Goal: Information Seeking & Learning: Learn about a topic

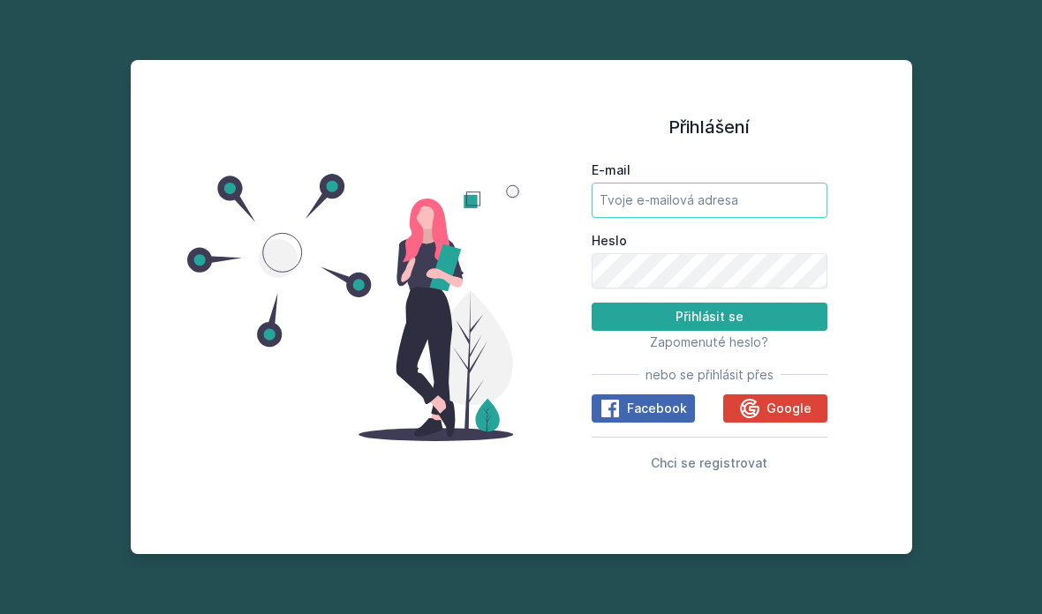
click at [633, 218] on input "E-mail" at bounding box center [709, 200] width 236 height 35
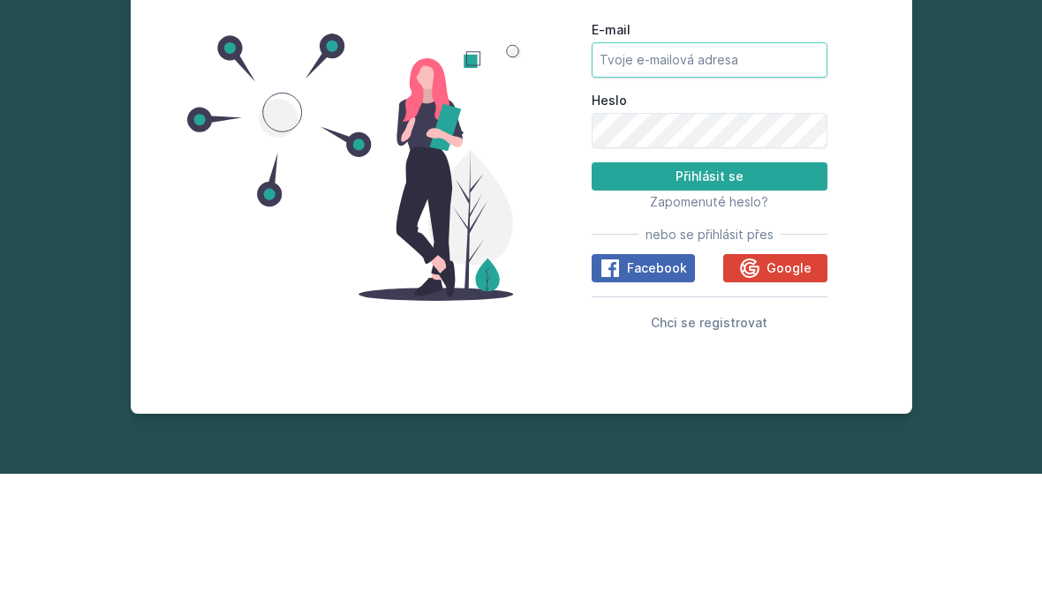
type input "[EMAIL_ADDRESS][DOMAIN_NAME]"
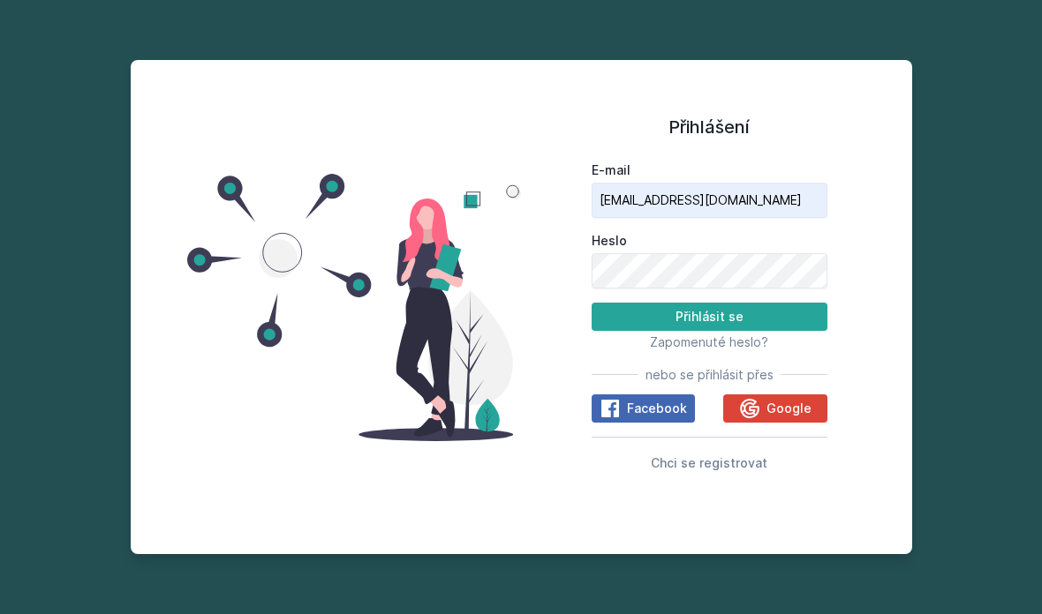
click at [777, 303] on button "Přihlásit se" at bounding box center [709, 317] width 236 height 28
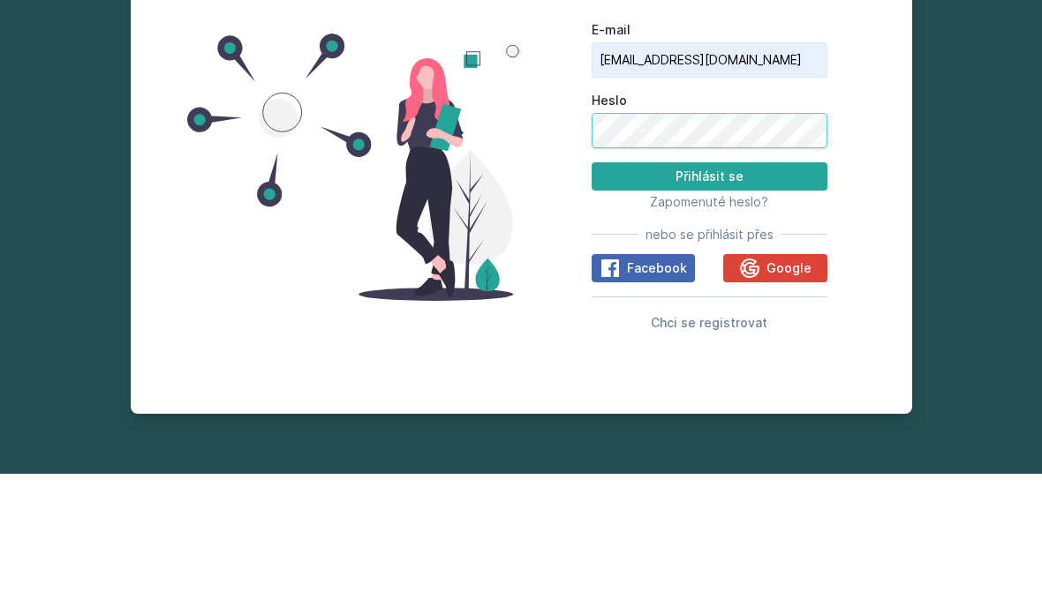
scroll to position [0, 0]
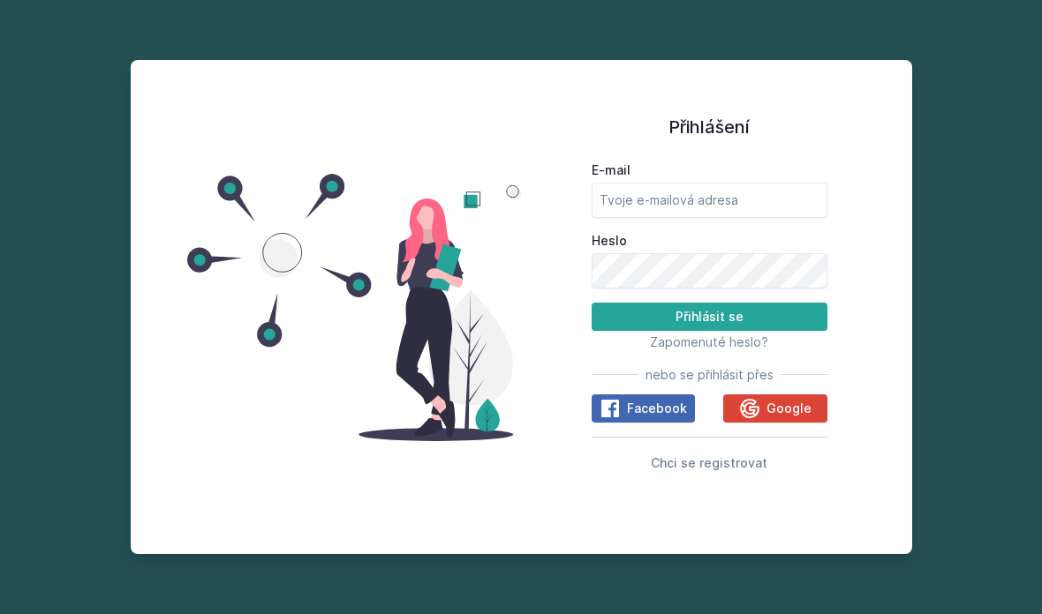
click at [746, 417] on icon at bounding box center [749, 407] width 19 height 19
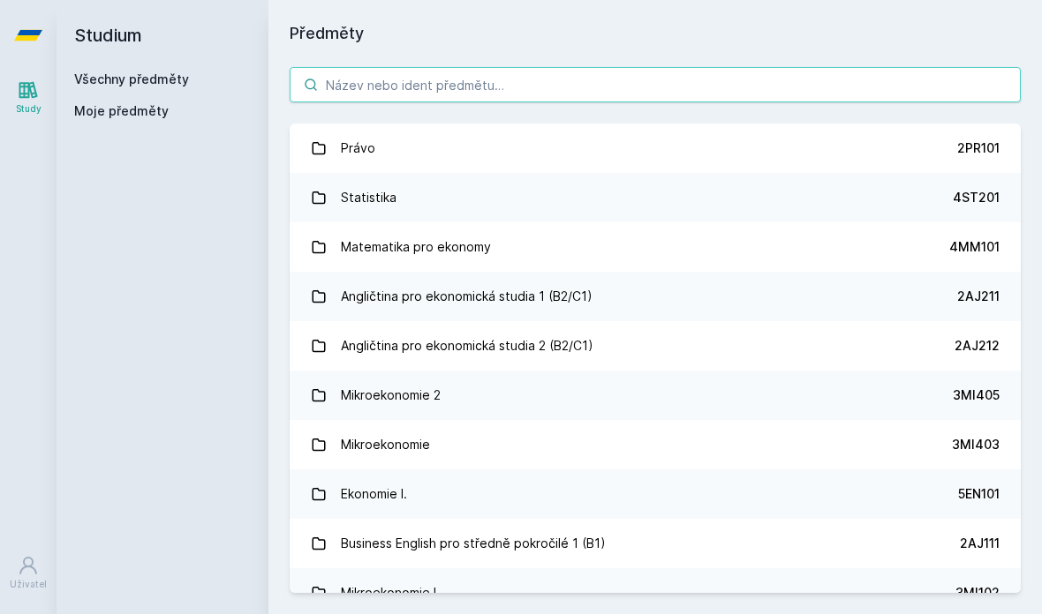
click at [336, 80] on input "search" at bounding box center [655, 84] width 731 height 35
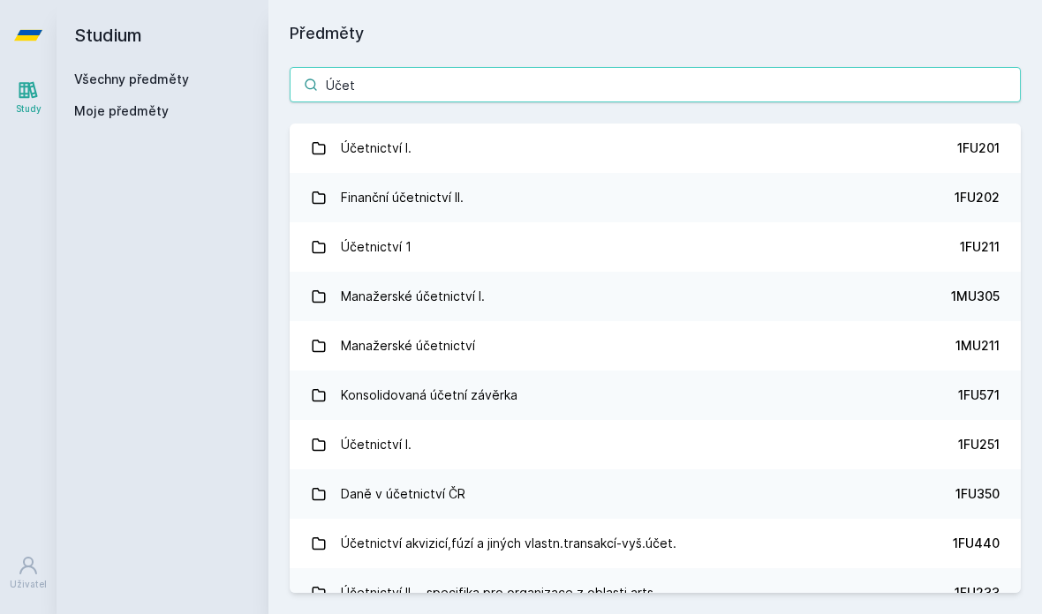
type input "Účet"
click at [346, 138] on div "Účetnictví I." at bounding box center [376, 148] width 71 height 35
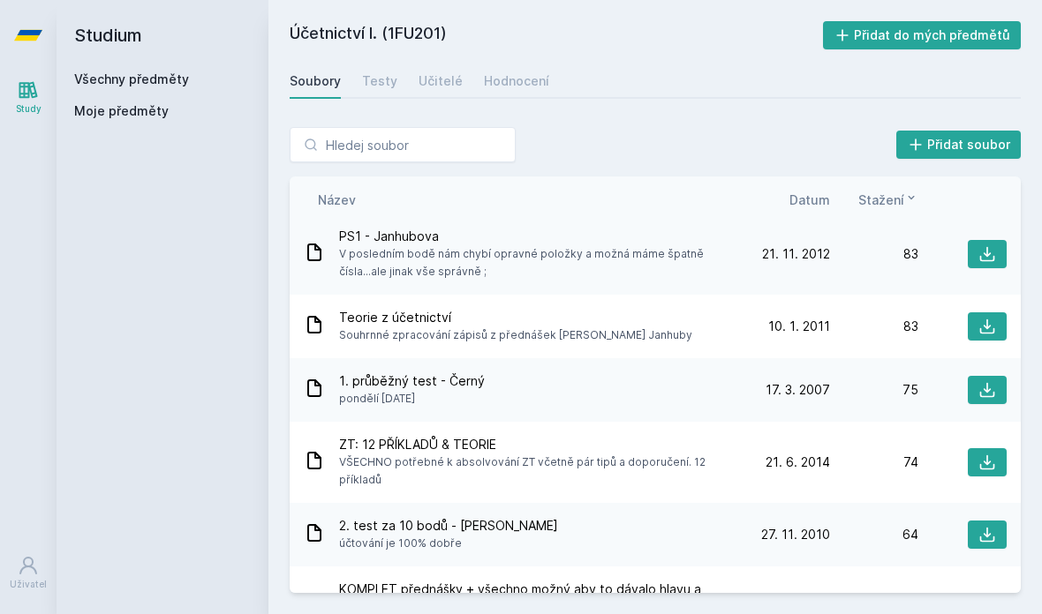
scroll to position [1824, 0]
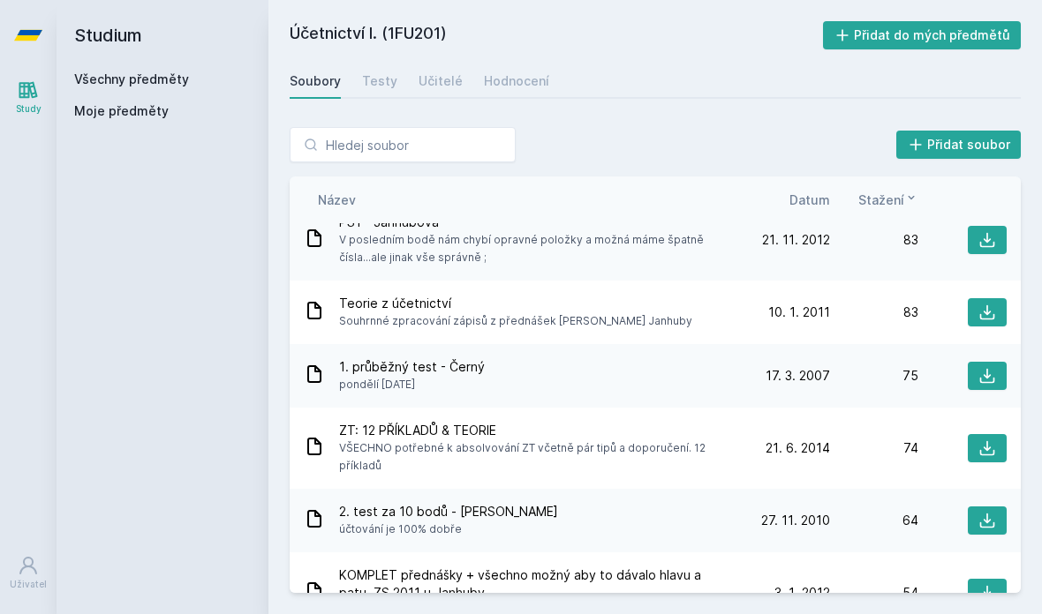
click at [986, 369] on icon at bounding box center [987, 376] width 15 height 15
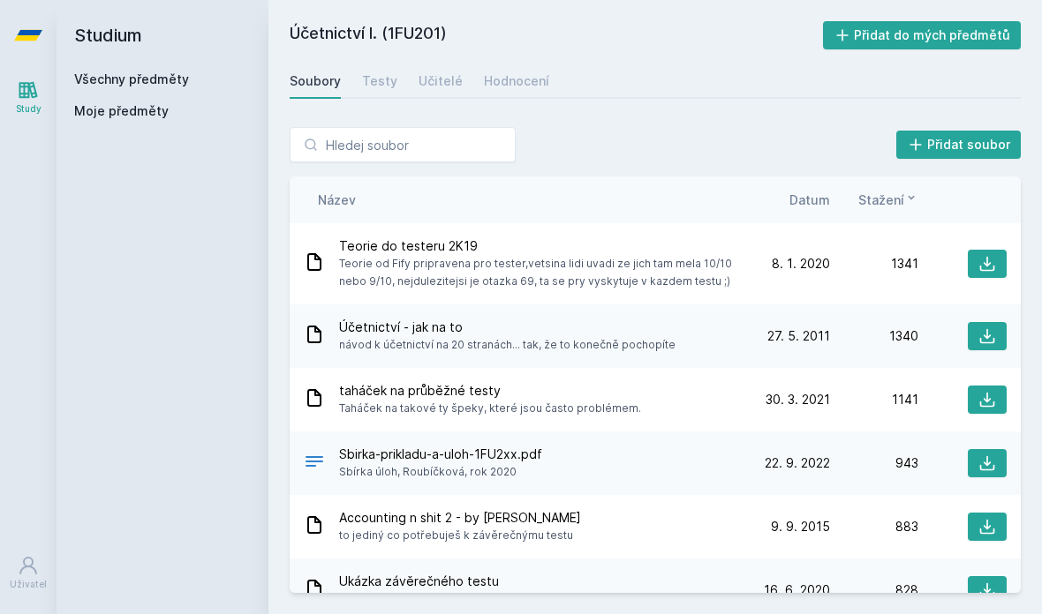
scroll to position [0, 0]
click at [981, 404] on icon at bounding box center [987, 400] width 15 height 15
